Goal: Navigation & Orientation: Find specific page/section

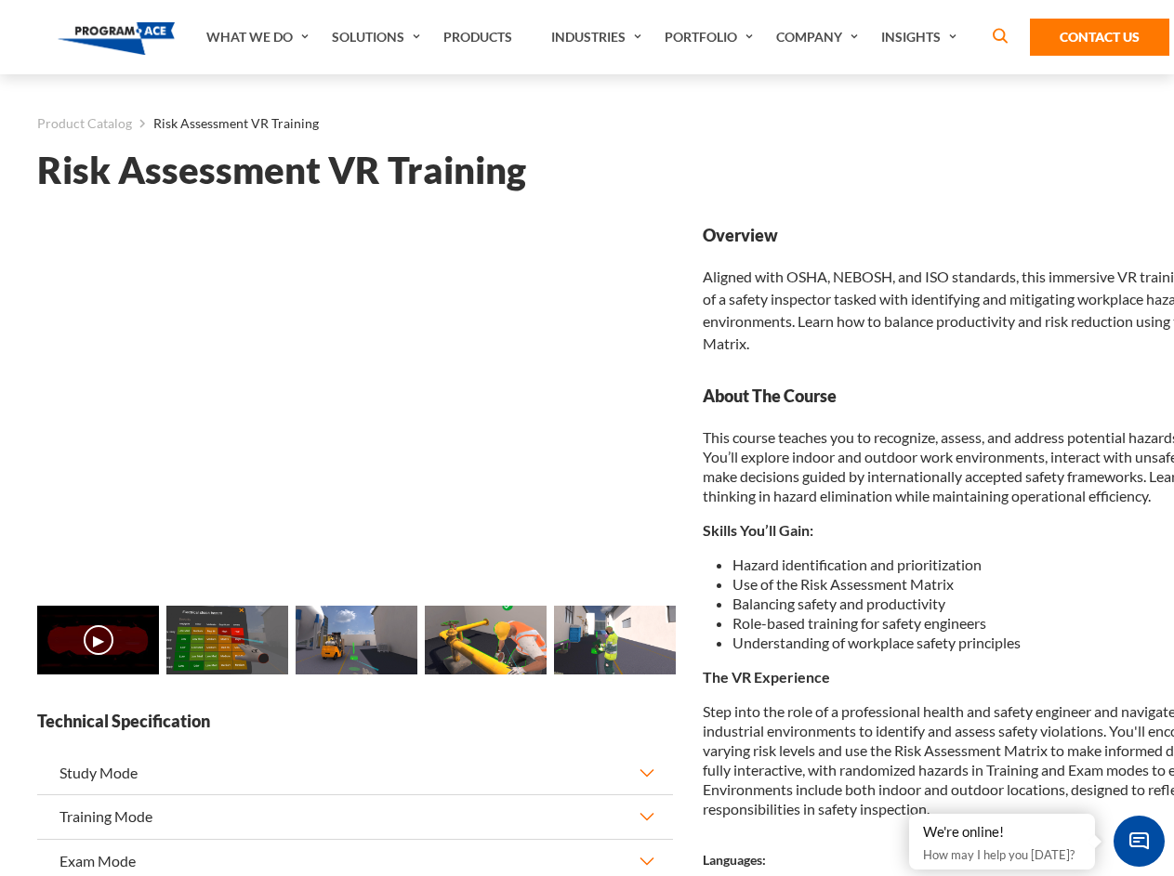
click at [378, 37] on link "Solutions" at bounding box center [378, 37] width 112 height 74
click at [0, 0] on div "AI & Computer Vision Solutions Computer Vision Quality Control AI tools for fas…" at bounding box center [0, 0] width 0 height 0
click at [0, 0] on div "AI & Computer Vision Solutions Virtual Training Solutions Virtual Tour Solution…" at bounding box center [0, 0] width 0 height 0
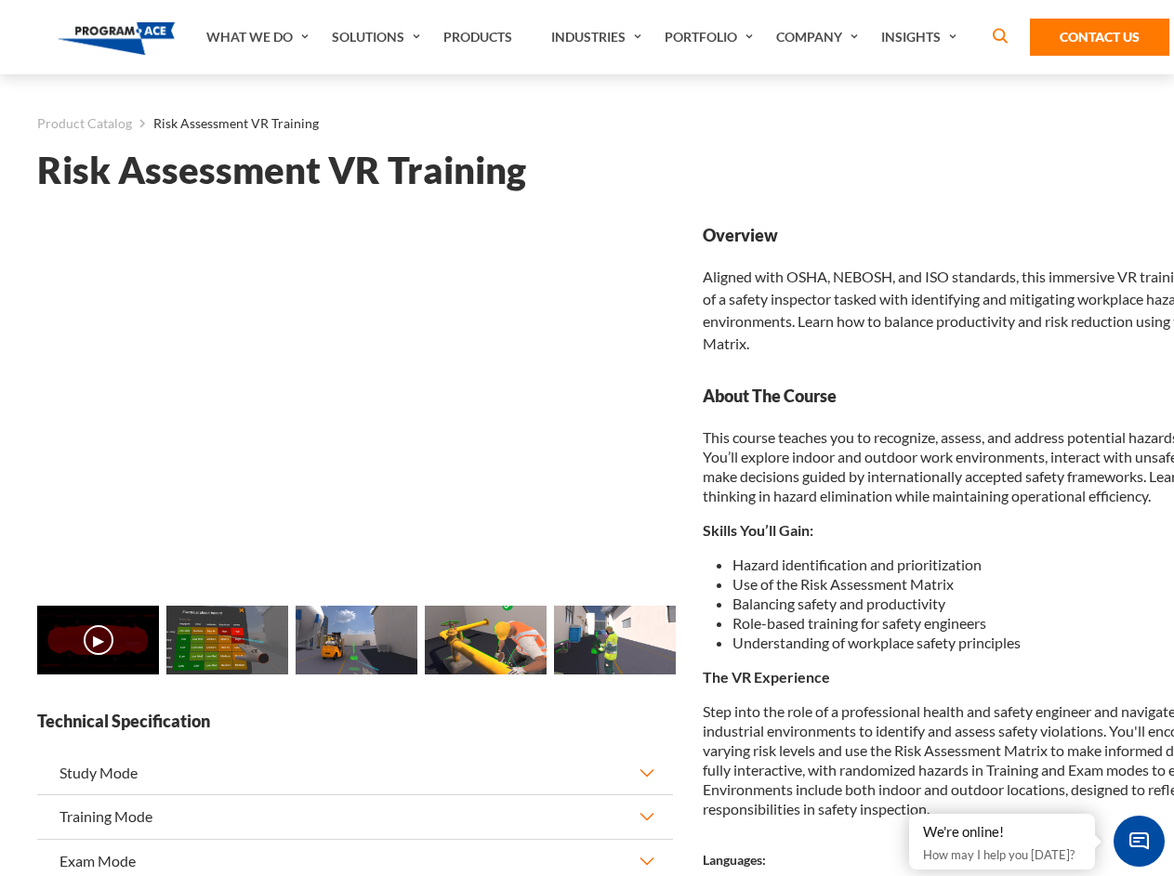
click at [0, 0] on div "AI & Computer Vision Solutions Virtual Training Solutions Virtual Tour Solution…" at bounding box center [0, 0] width 0 height 0
click at [0, 0] on div "AI & Computer Vision Solutions Computer Vision Quality Control AI tools for fas…" at bounding box center [0, 0] width 0 height 0
